Goal: Navigation & Orientation: Find specific page/section

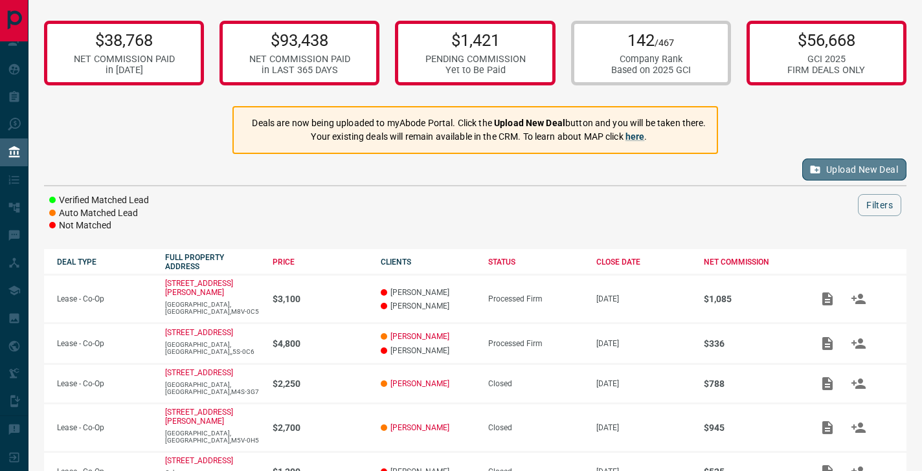
click at [859, 168] on button "Upload New Deal" at bounding box center [854, 170] width 104 height 22
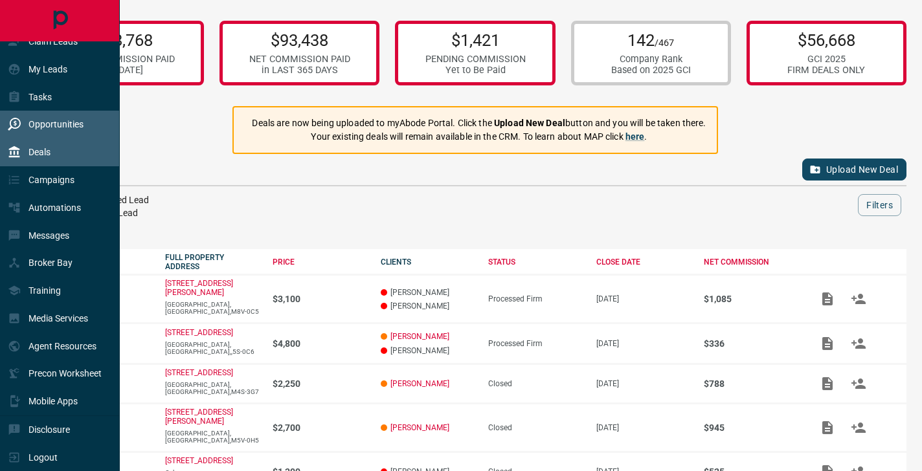
click at [23, 116] on div "Opportunities" at bounding box center [46, 124] width 76 height 21
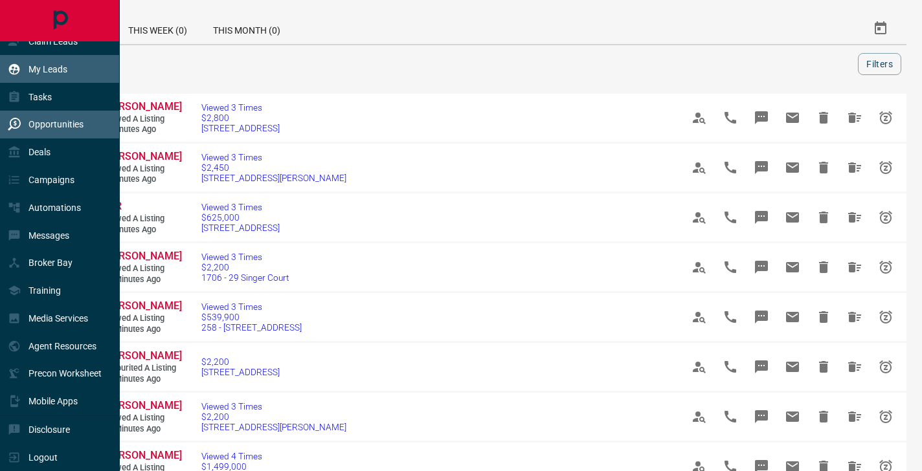
click at [50, 74] on div "My Leads" at bounding box center [38, 68] width 60 height 21
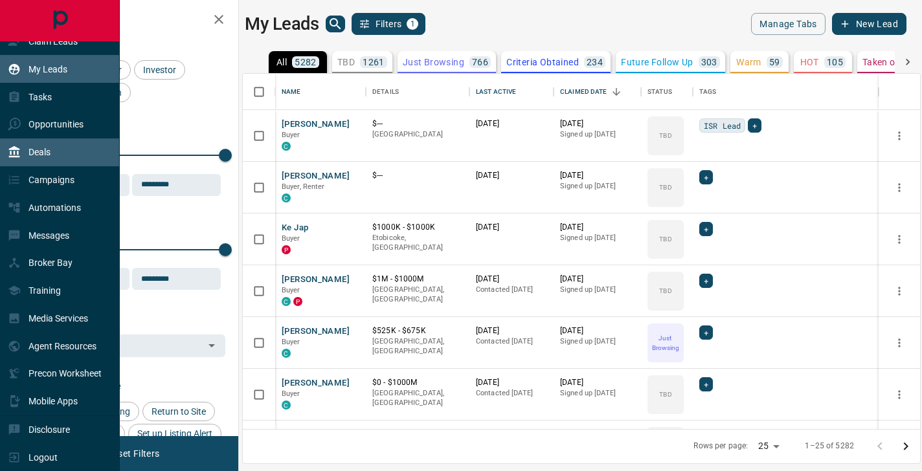
click at [43, 161] on div "Deals" at bounding box center [29, 152] width 43 height 21
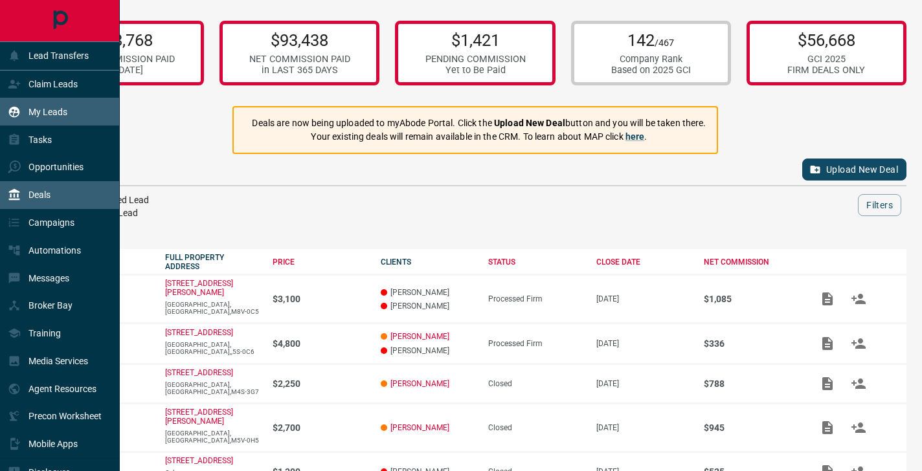
click at [53, 118] on div "My Leads" at bounding box center [38, 111] width 60 height 21
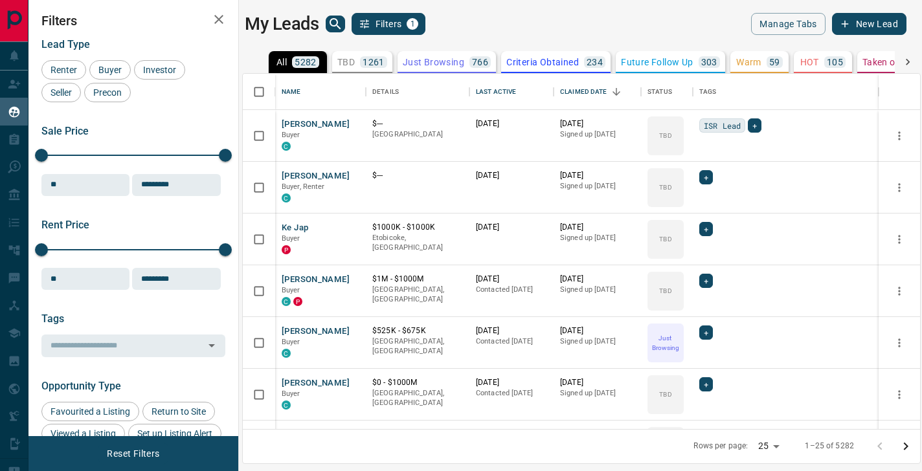
scroll to position [1, 1]
click at [334, 25] on icon "search button" at bounding box center [336, 24] width 16 height 16
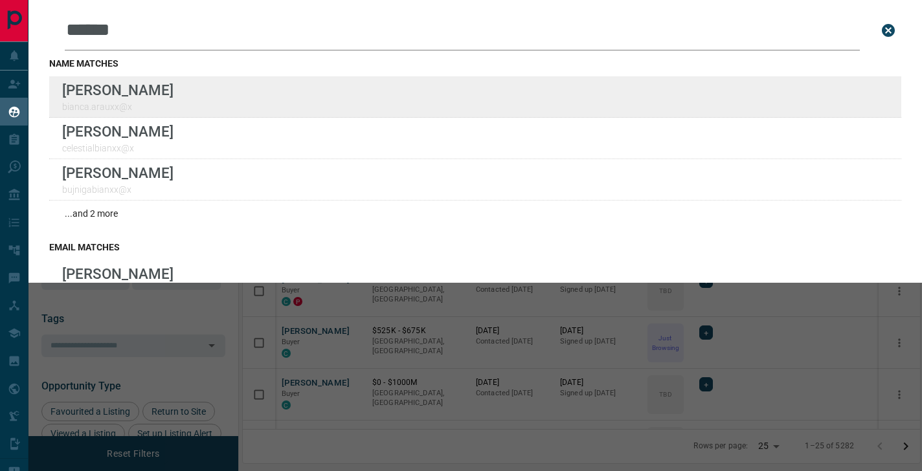
type input "******"
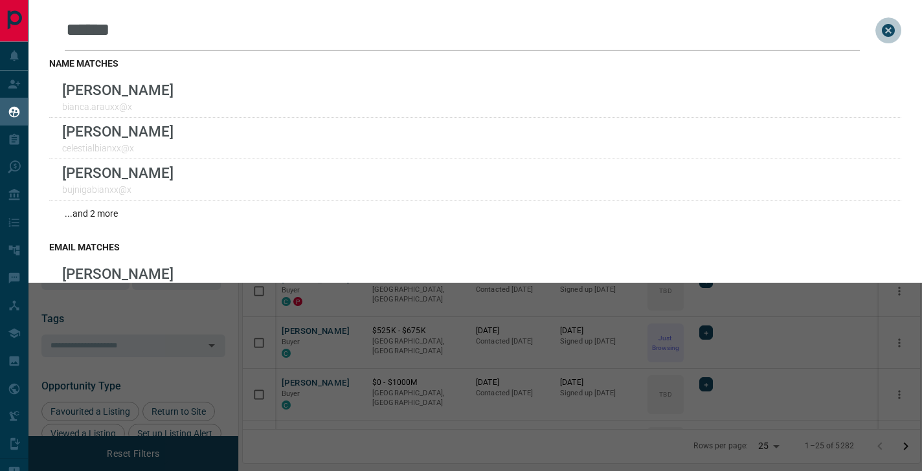
click at [884, 26] on icon "close search bar" at bounding box center [888, 30] width 13 height 13
